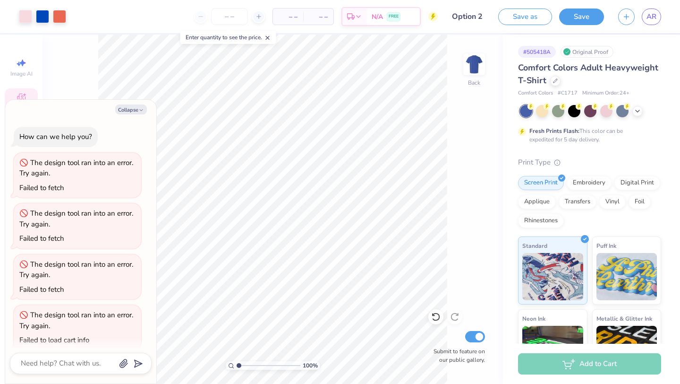
scroll to position [107, 0]
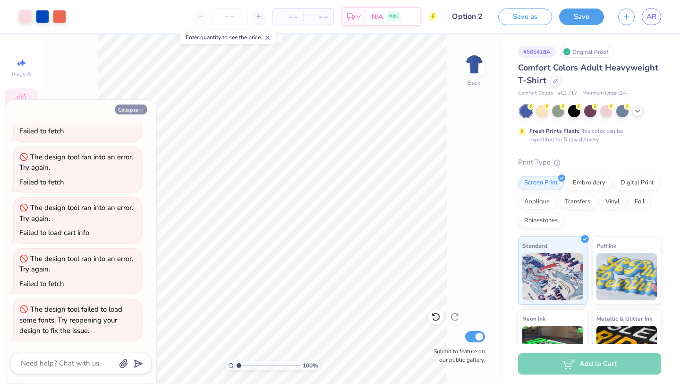
click at [132, 109] on button "Collapse" at bounding box center [131, 109] width 32 height 10
type textarea "x"
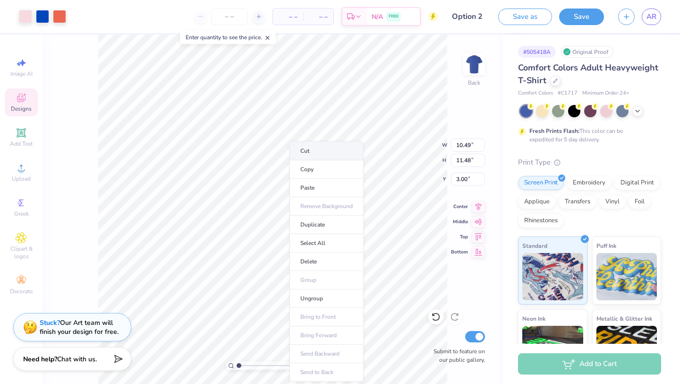
click at [300, 154] on li "Cut" at bounding box center [327, 150] width 74 height 19
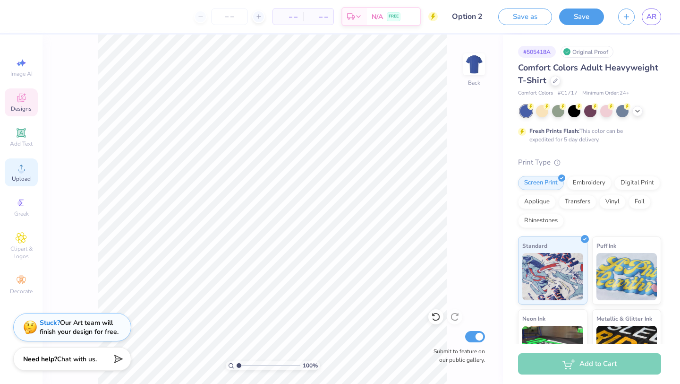
click at [21, 163] on icon at bounding box center [21, 167] width 11 height 11
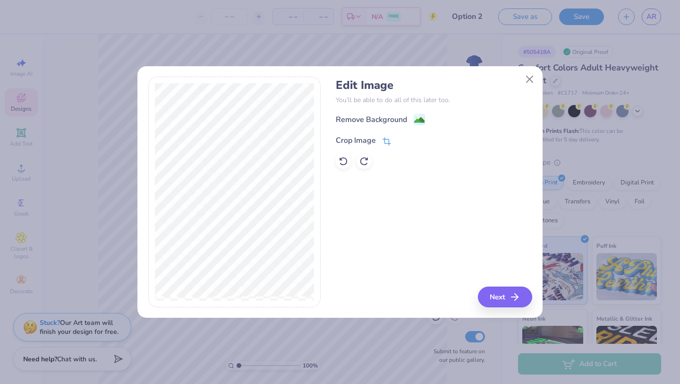
click at [358, 138] on div "Crop Image" at bounding box center [356, 140] width 40 height 11
click at [367, 130] on div "Remove Background Crop Image" at bounding box center [434, 140] width 196 height 55
click at [415, 140] on icon at bounding box center [417, 140] width 6 height 6
click at [419, 120] on image at bounding box center [419, 121] width 10 height 10
click at [502, 301] on button "Next" at bounding box center [506, 296] width 54 height 21
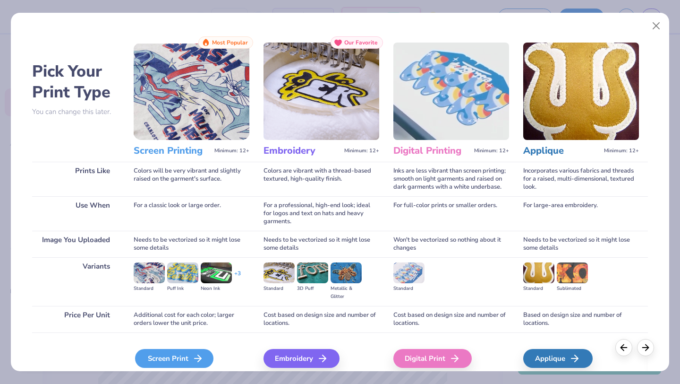
click at [178, 363] on div "Screen Print" at bounding box center [174, 358] width 78 height 19
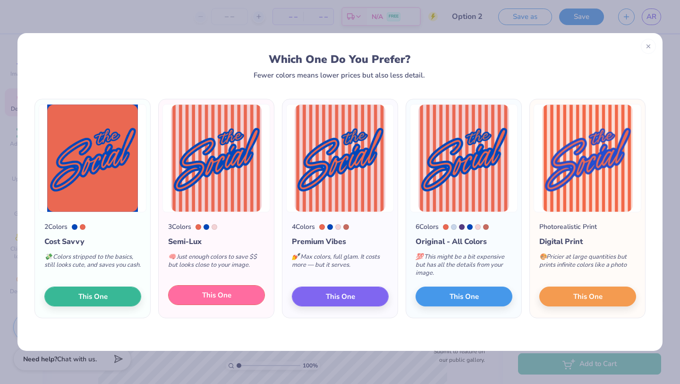
click at [216, 300] on span "This One" at bounding box center [216, 295] width 29 height 11
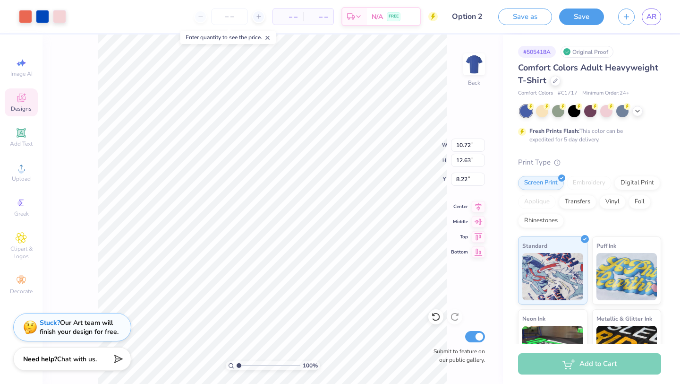
type input "10.72"
type input "12.63"
type input "4.04"
type input "7.58"
type input "8.93"
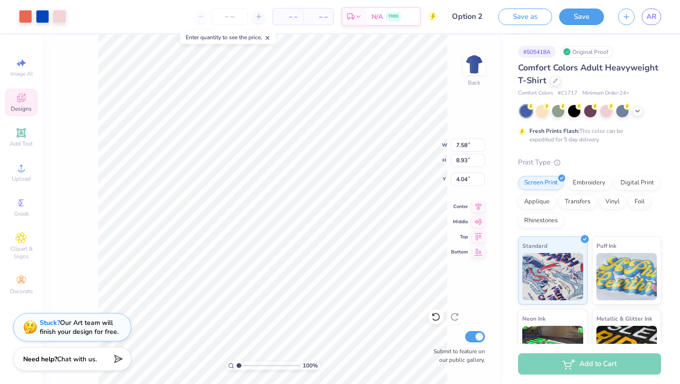
type input "4.09"
type input "9.22"
type input "10.86"
type input "3.00"
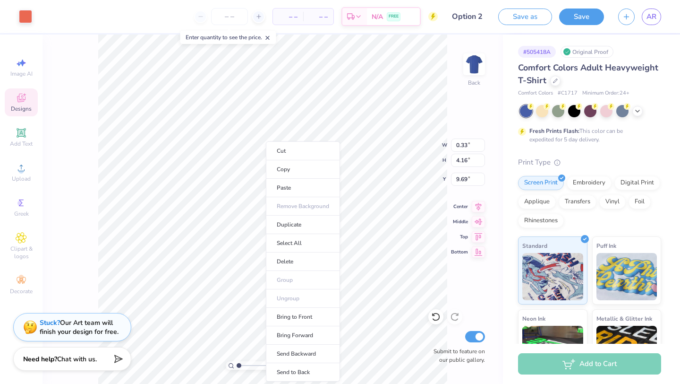
type input "0.33"
type input "4.16"
type input "9.69"
drag, startPoint x: 293, startPoint y: 151, endPoint x: 7, endPoint y: 112, distance: 288.8
click at [293, 151] on li "Cut" at bounding box center [303, 150] width 74 height 19
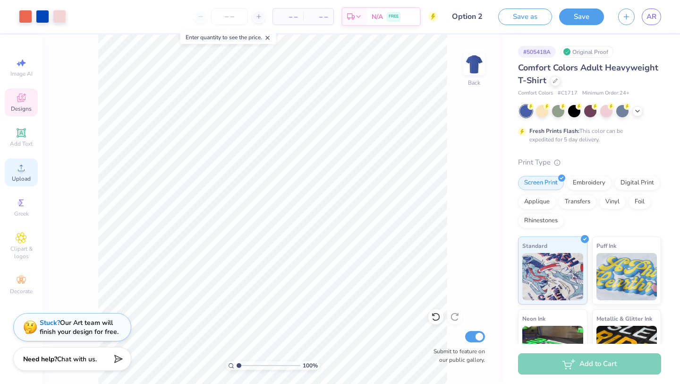
click at [26, 167] on icon at bounding box center [21, 167] width 11 height 11
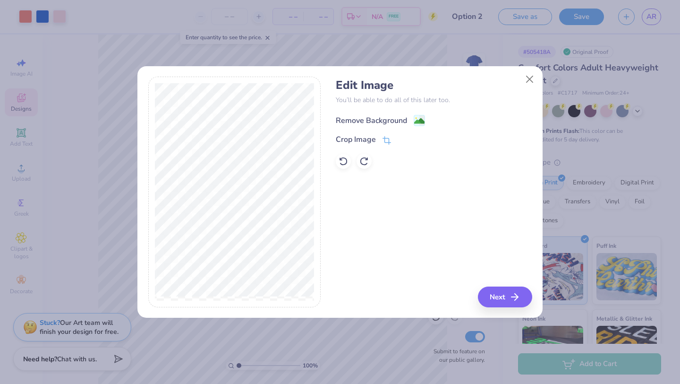
click at [409, 120] on div "Remove Background" at bounding box center [380, 120] width 89 height 12
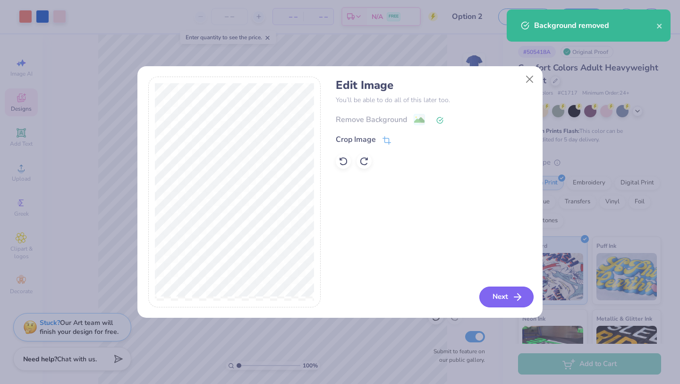
click at [499, 295] on button "Next" at bounding box center [506, 296] width 54 height 21
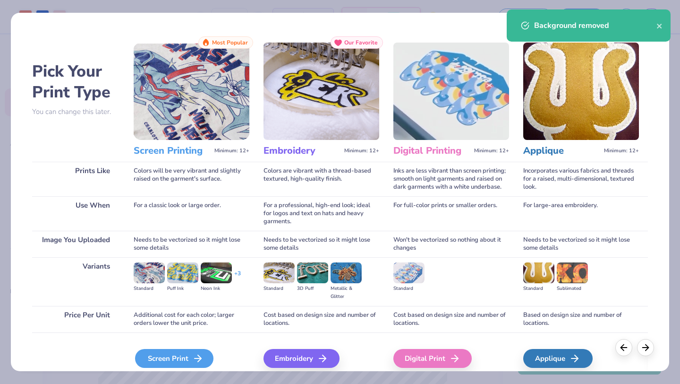
click at [169, 356] on div "Screen Print" at bounding box center [174, 358] width 78 height 19
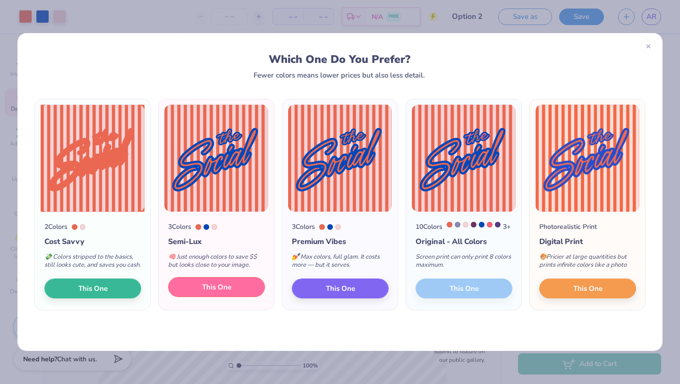
click at [236, 297] on button "This One" at bounding box center [216, 287] width 97 height 20
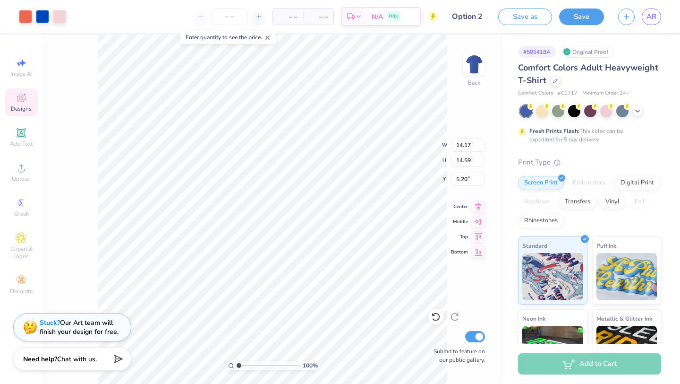
type input "0.32"
type input "3.14"
type input "3.00"
type input "8.25"
type input "7.69"
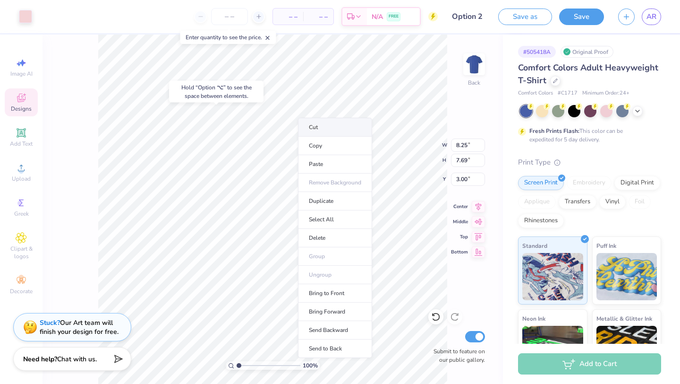
click at [309, 123] on li "Cut" at bounding box center [335, 127] width 74 height 19
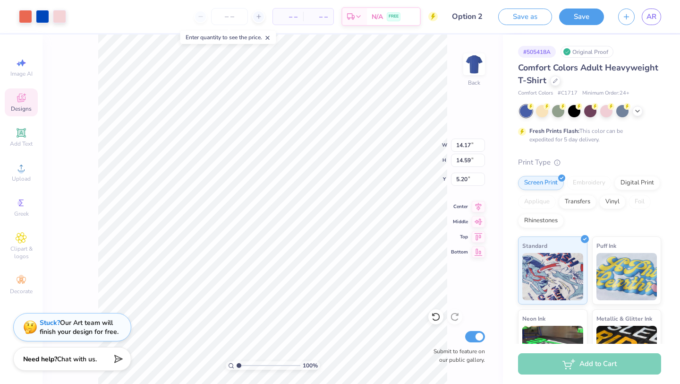
click at [450, 180] on div "100 % Back W 14.17 14.17 " H 14.59 14.59 " Y 5.20 5.20 " Center Middle Top Bott…" at bounding box center [273, 208] width 461 height 349
click at [292, 150] on li "Cut" at bounding box center [313, 150] width 74 height 19
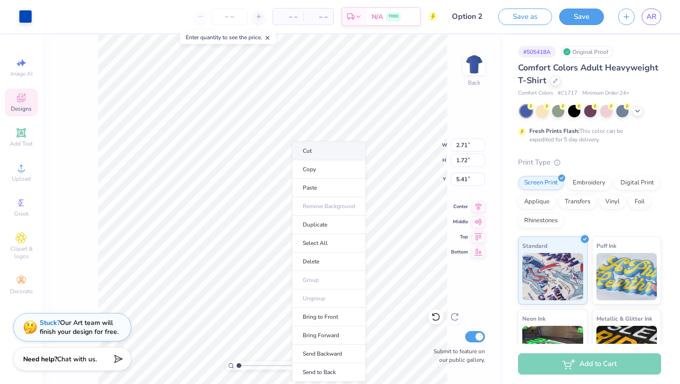
click at [301, 149] on li "Cut" at bounding box center [329, 150] width 74 height 19
click at [294, 153] on li "Cut" at bounding box center [322, 150] width 74 height 19
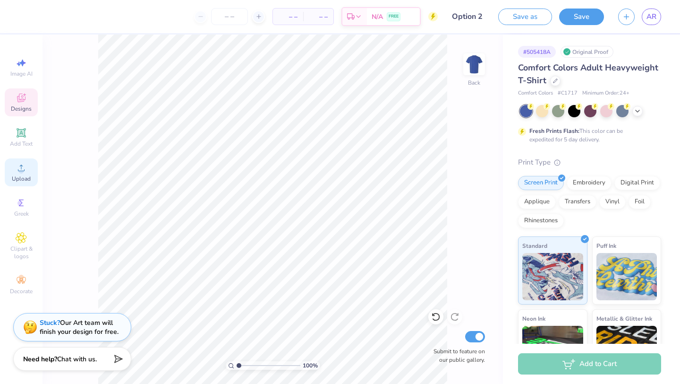
click at [20, 175] on span "Upload" at bounding box center [21, 179] width 19 height 8
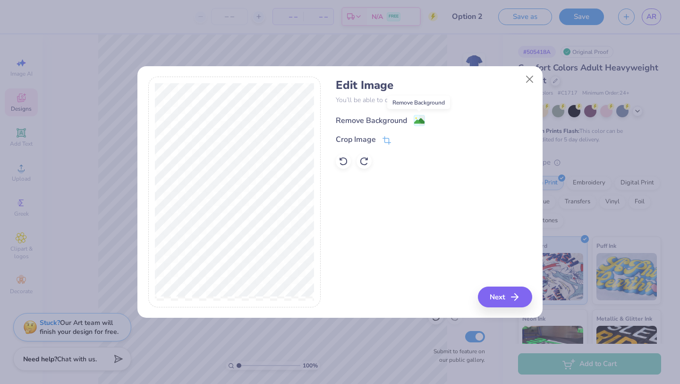
click at [421, 119] on image at bounding box center [419, 121] width 10 height 10
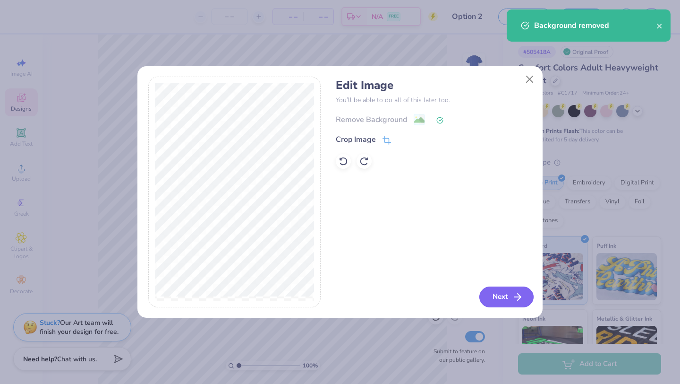
click at [496, 291] on button "Next" at bounding box center [506, 296] width 54 height 21
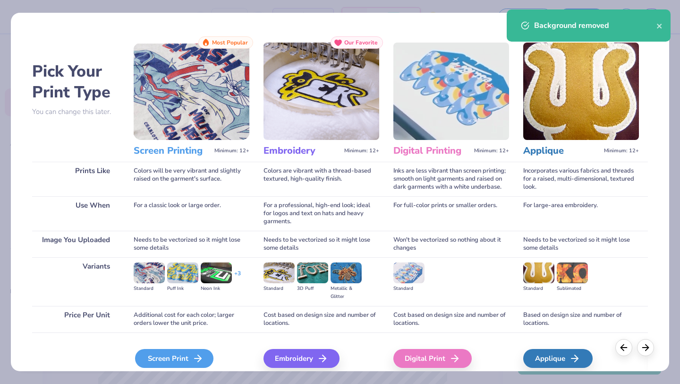
click at [201, 355] on icon at bounding box center [197, 357] width 11 height 11
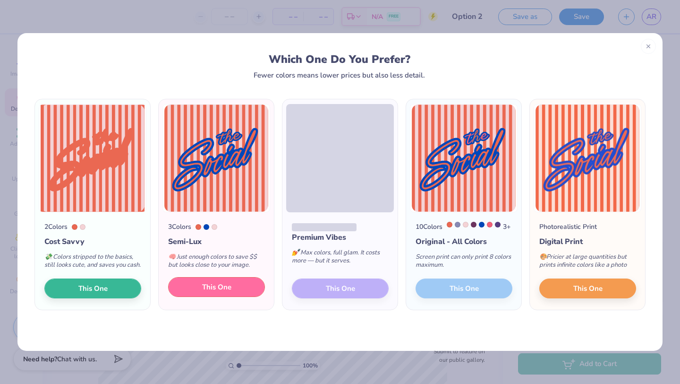
click at [224, 292] on span "This One" at bounding box center [216, 287] width 29 height 11
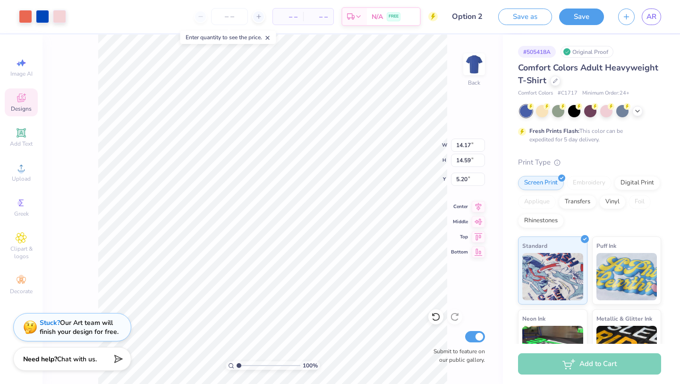
type input "8.69"
type input "8.95"
type input "3.00"
type input "9.83"
type input "10.12"
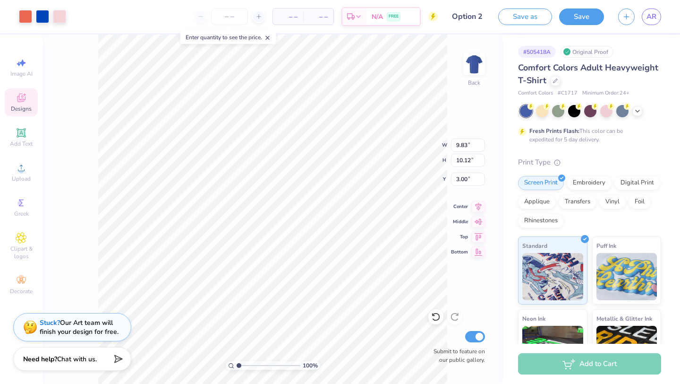
type input "10.28"
type input "10.58"
click at [573, 17] on button "Save" at bounding box center [581, 15] width 45 height 17
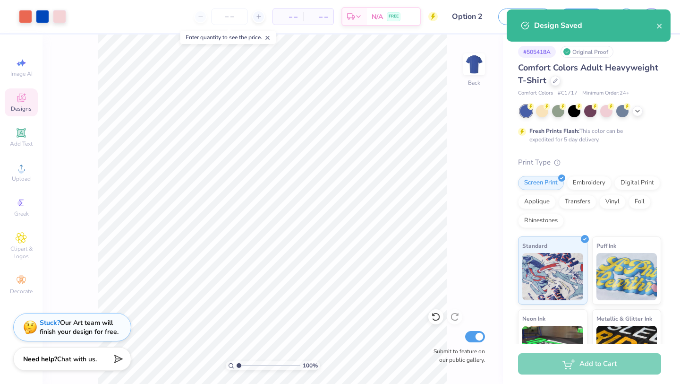
click at [658, 18] on div "Design Saved" at bounding box center [589, 25] width 164 height 32
click at [658, 28] on icon "close" at bounding box center [659, 26] width 5 height 5
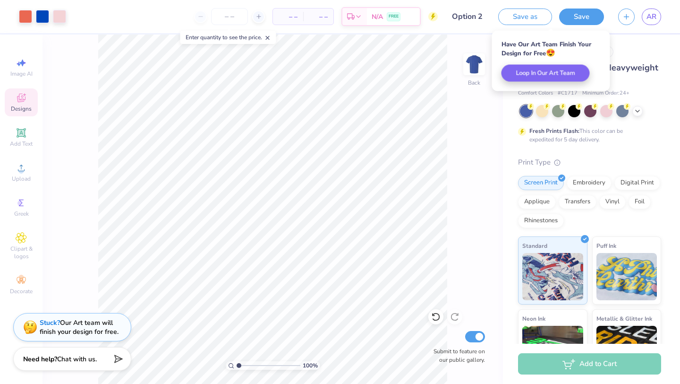
click at [504, 383] on div "Add to Cart" at bounding box center [591, 363] width 177 height 40
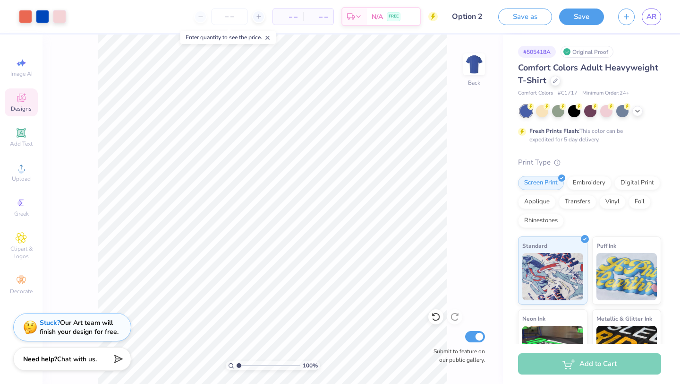
click at [587, 370] on div "Add to Cart" at bounding box center [589, 363] width 143 height 21
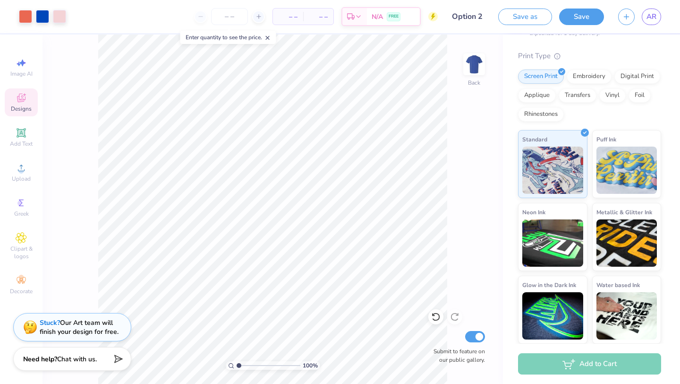
scroll to position [0, 0]
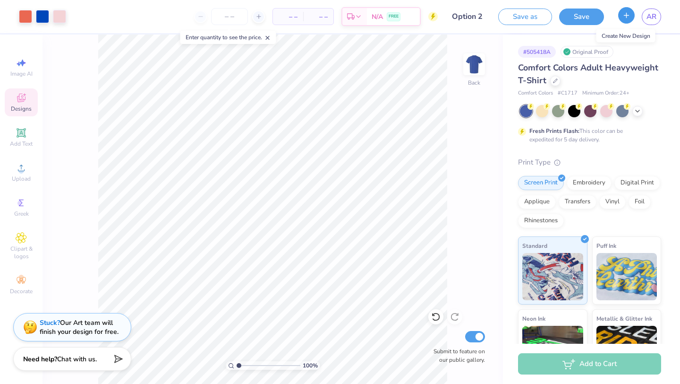
click at [625, 14] on icon "button" at bounding box center [627, 15] width 8 height 8
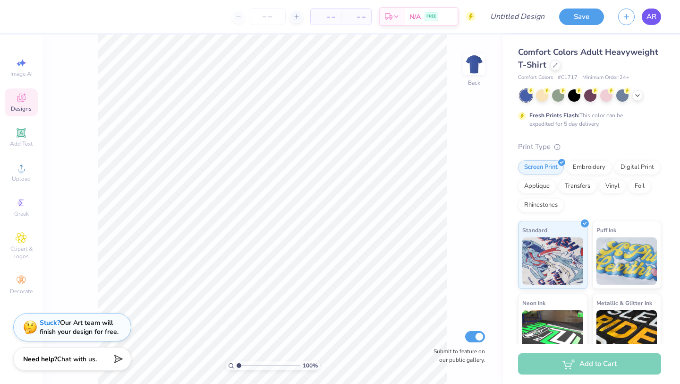
click at [655, 19] on span "AR" at bounding box center [652, 16] width 10 height 11
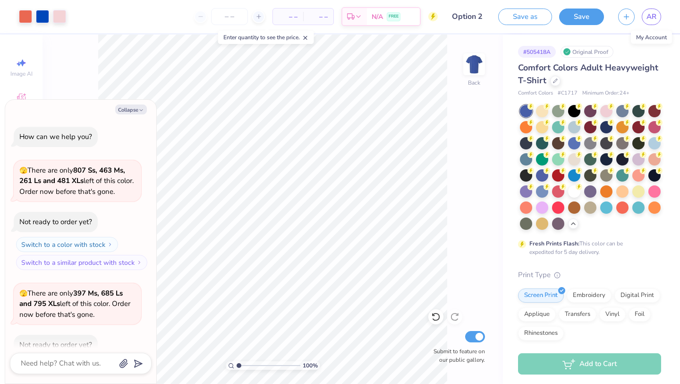
scroll to position [2075, 0]
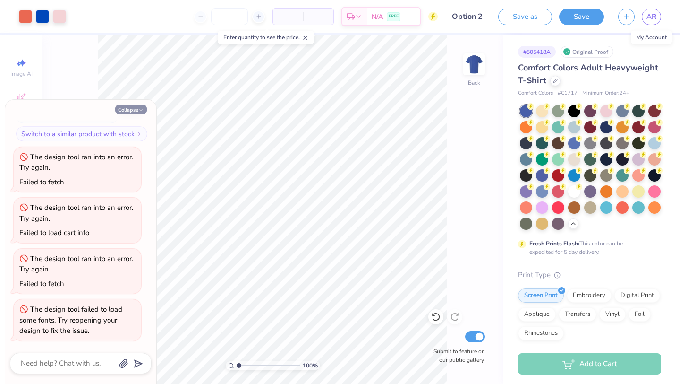
click at [122, 108] on button "Collapse" at bounding box center [131, 109] width 32 height 10
type textarea "x"
